Goal: Transaction & Acquisition: Subscribe to service/newsletter

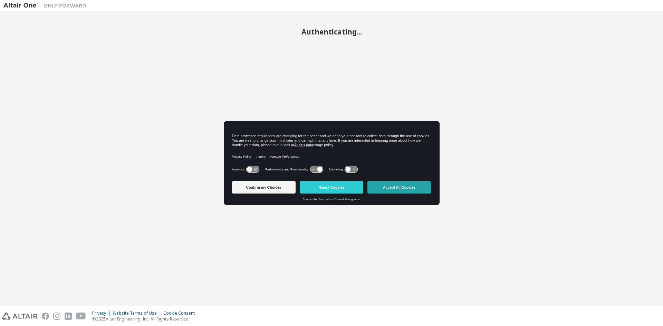
click at [400, 192] on button "Accept All Cookies" at bounding box center [399, 187] width 64 height 12
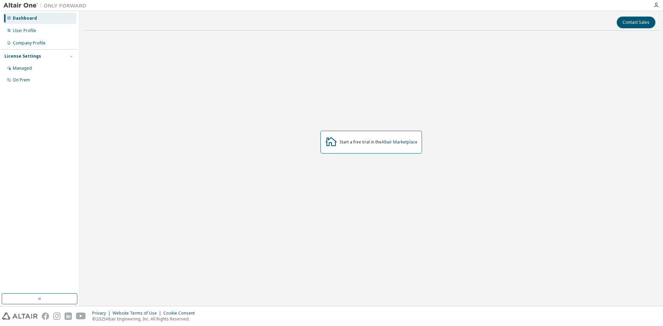
click at [399, 146] on div "Start a free trial in the Altair Marketplace" at bounding box center [371, 142] width 102 height 23
click at [399, 143] on link "Altair Marketplace" at bounding box center [400, 142] width 36 height 6
